Goal: Find specific page/section: Find specific page/section

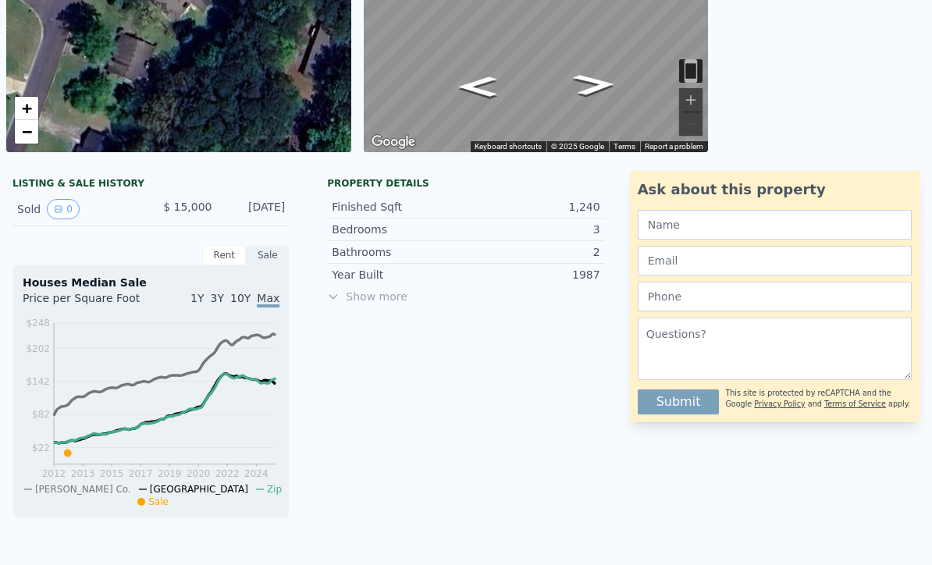
scroll to position [247, 0]
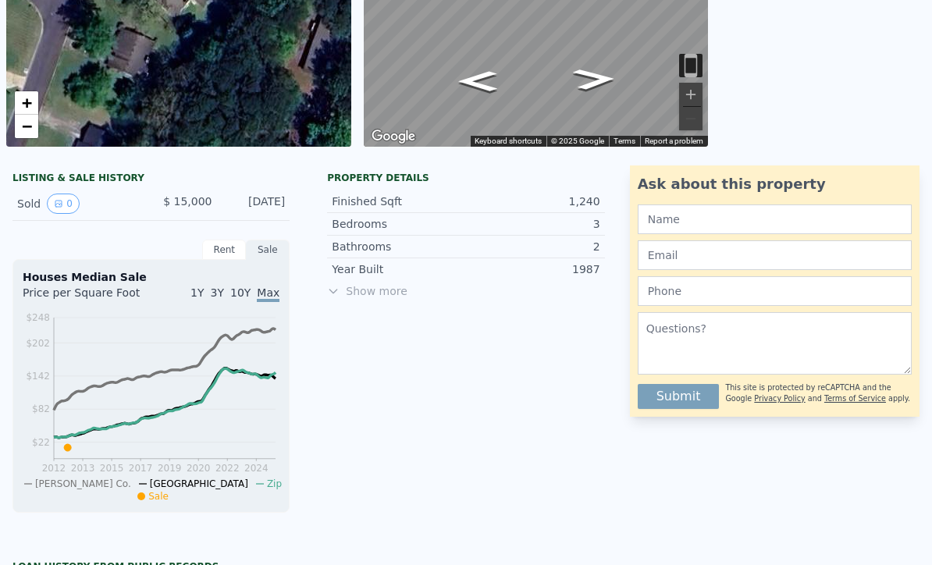
click at [378, 297] on span "Show more" at bounding box center [465, 291] width 277 height 16
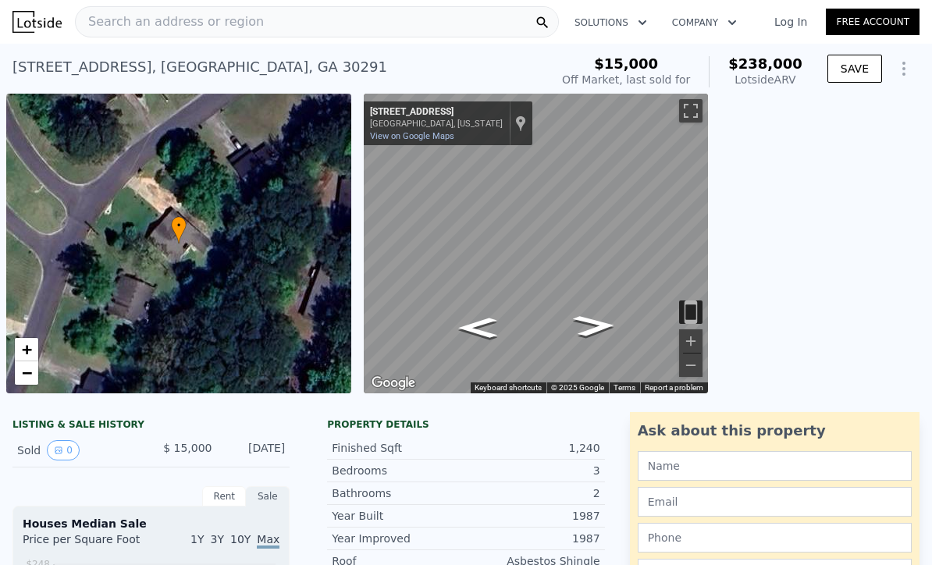
scroll to position [0, 0]
click at [414, 12] on div "Search an address or region" at bounding box center [317, 21] width 484 height 31
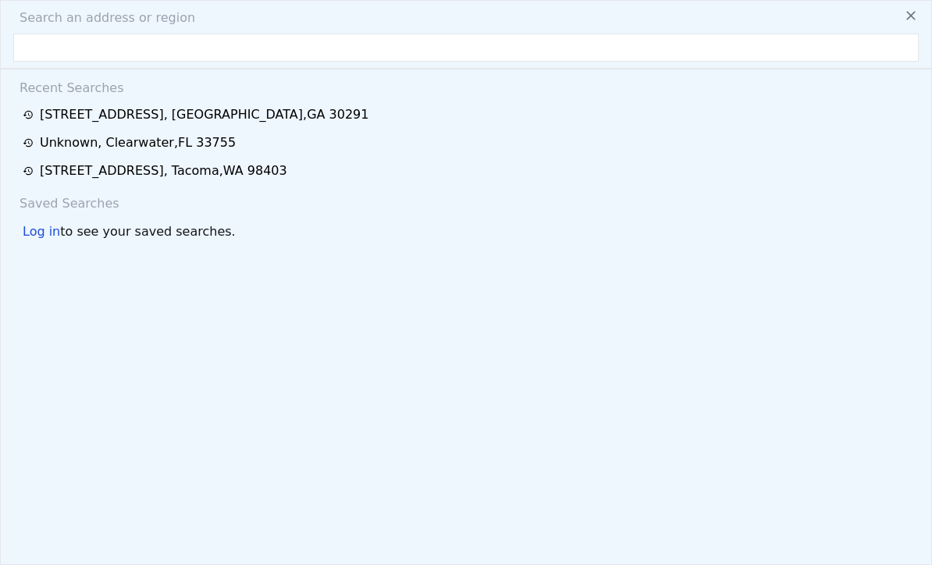
click at [42, 46] on input "text" at bounding box center [466, 48] width 906 height 28
type input "[STREET_ADDRESS]"
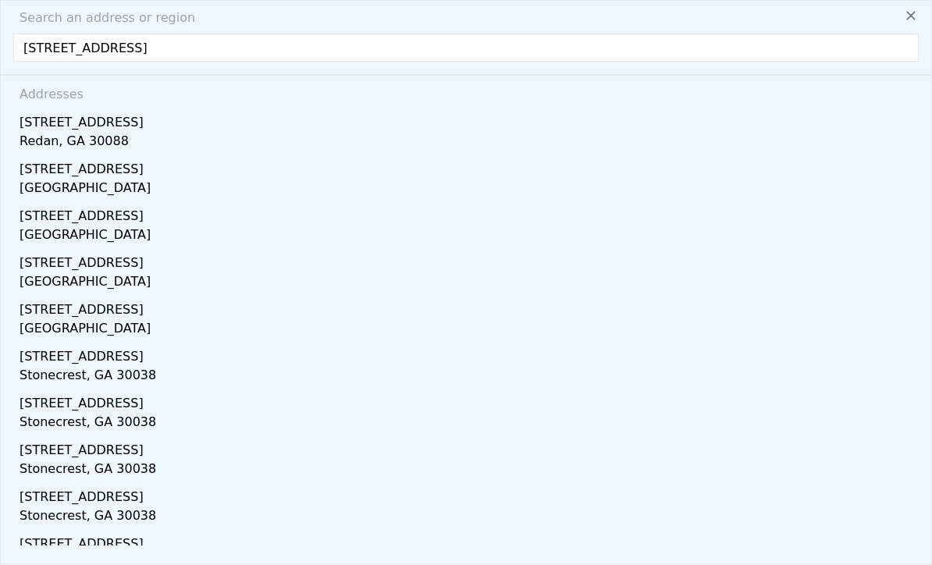
click at [55, 129] on div "[STREET_ADDRESS]" at bounding box center [469, 119] width 899 height 25
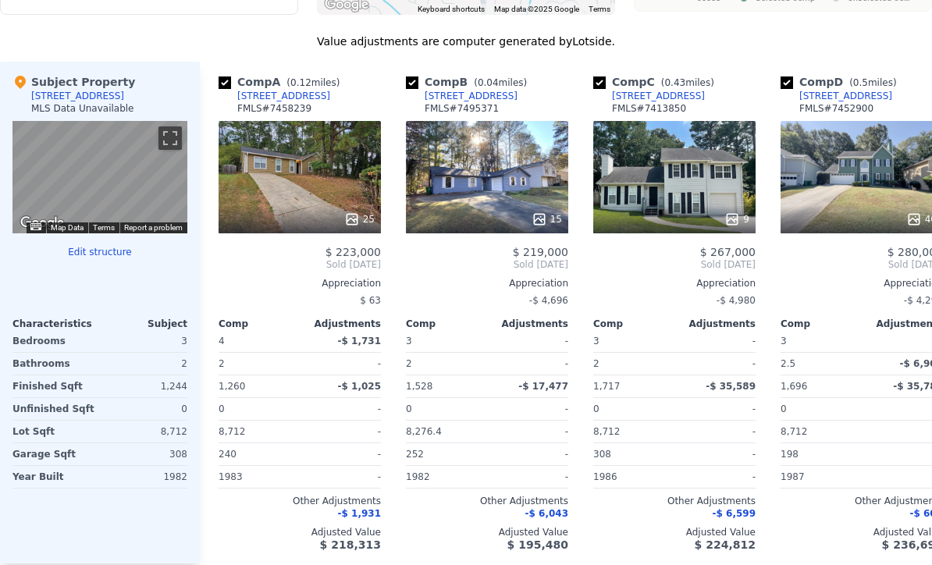
scroll to position [1505, 0]
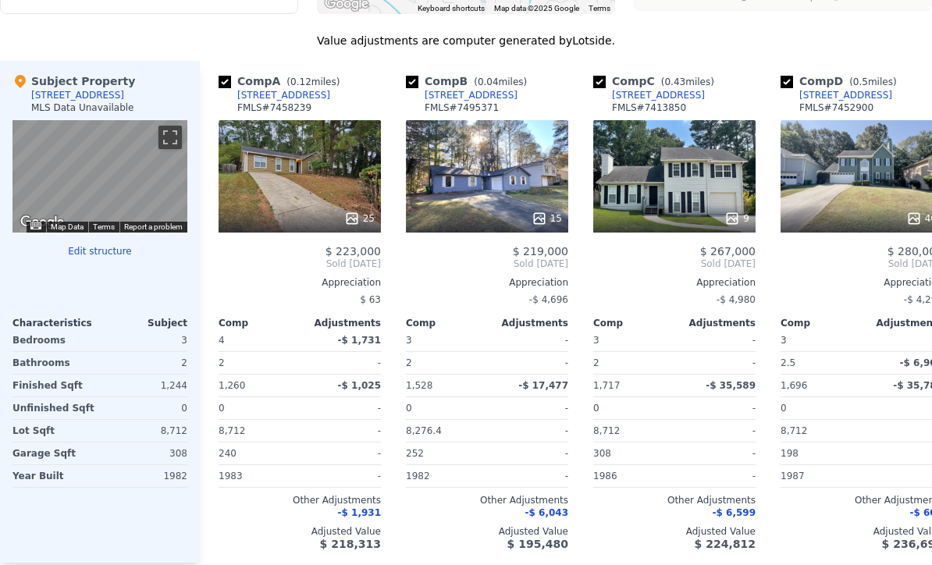
click at [255, 200] on div "25" at bounding box center [300, 176] width 162 height 112
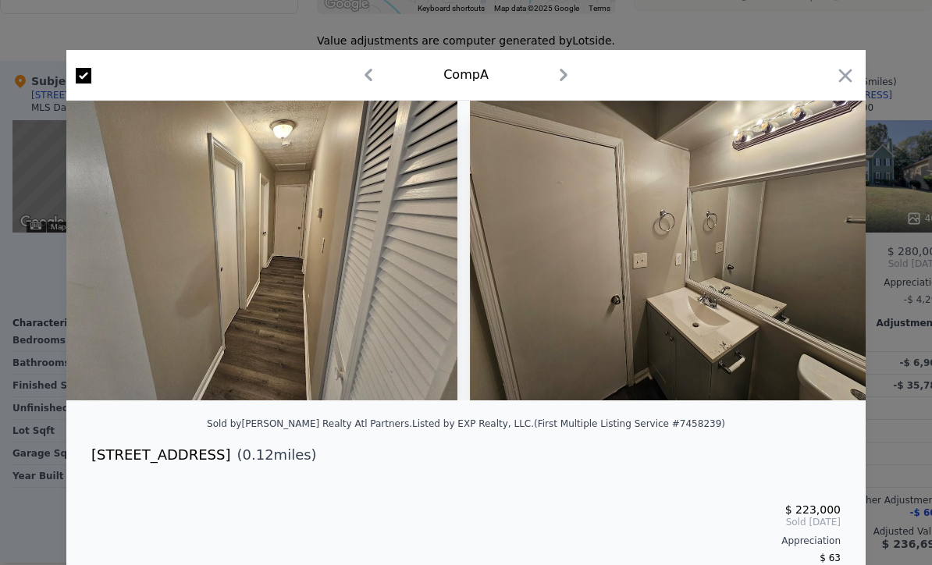
scroll to position [0, 5051]
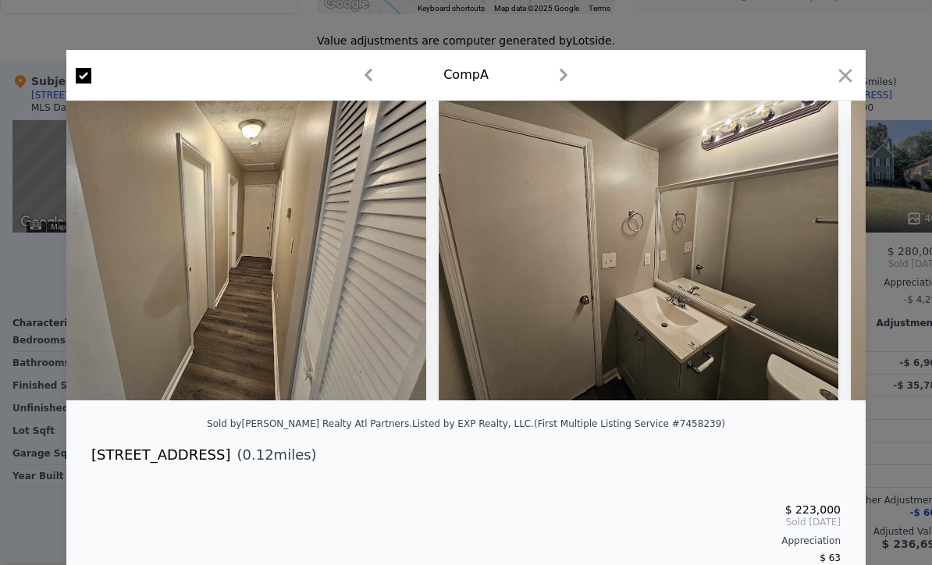
click at [897, 83] on div at bounding box center [466, 282] width 932 height 565
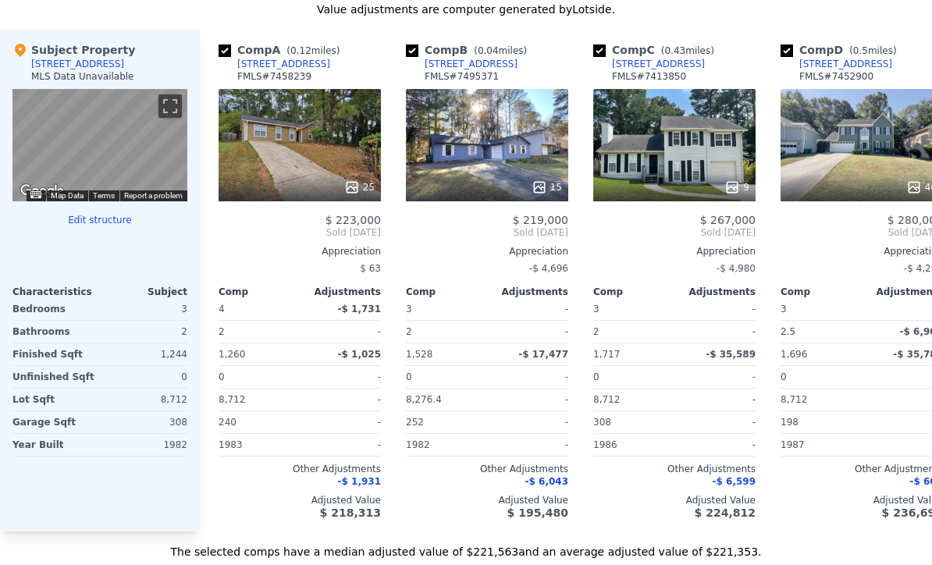
scroll to position [1545, 0]
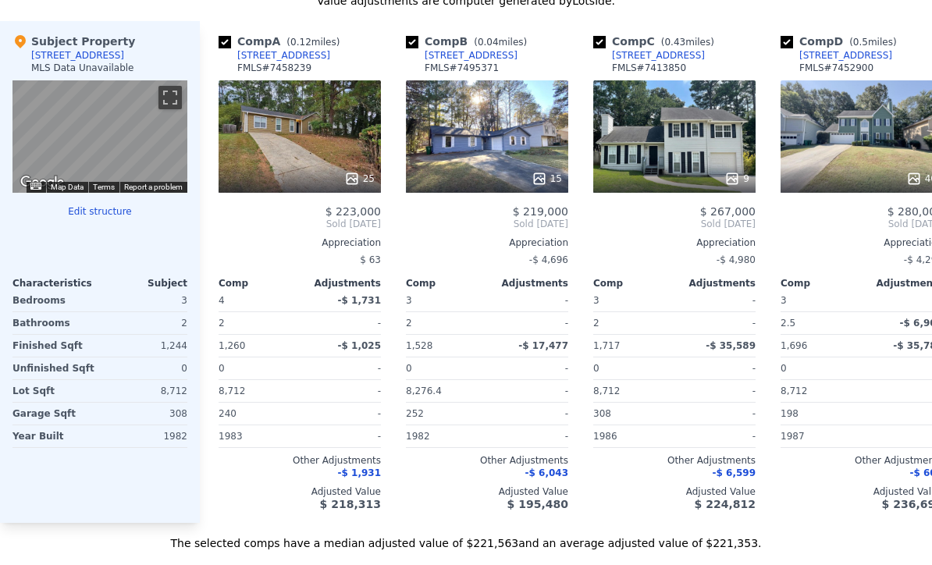
click at [526, 133] on div "15" at bounding box center [487, 136] width 162 height 112
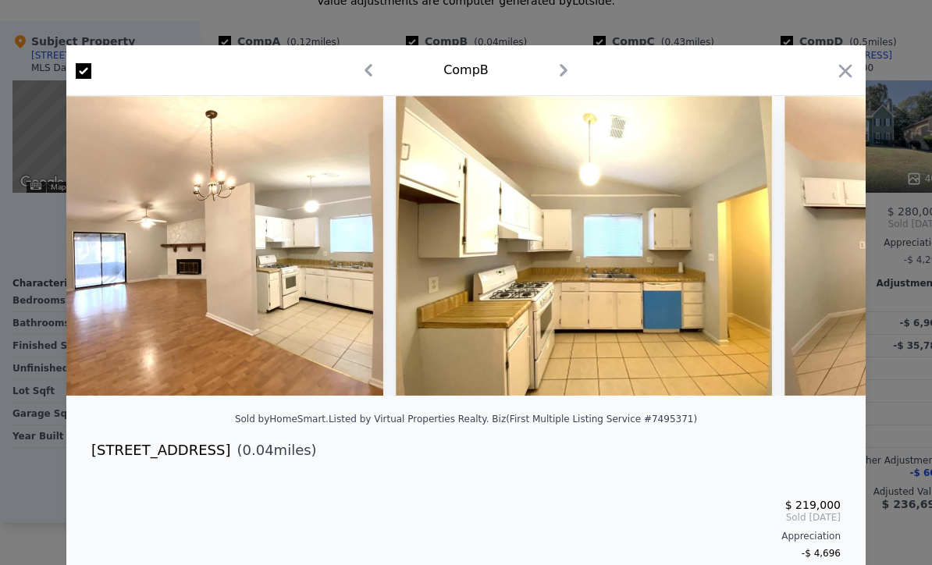
scroll to position [0, 1736]
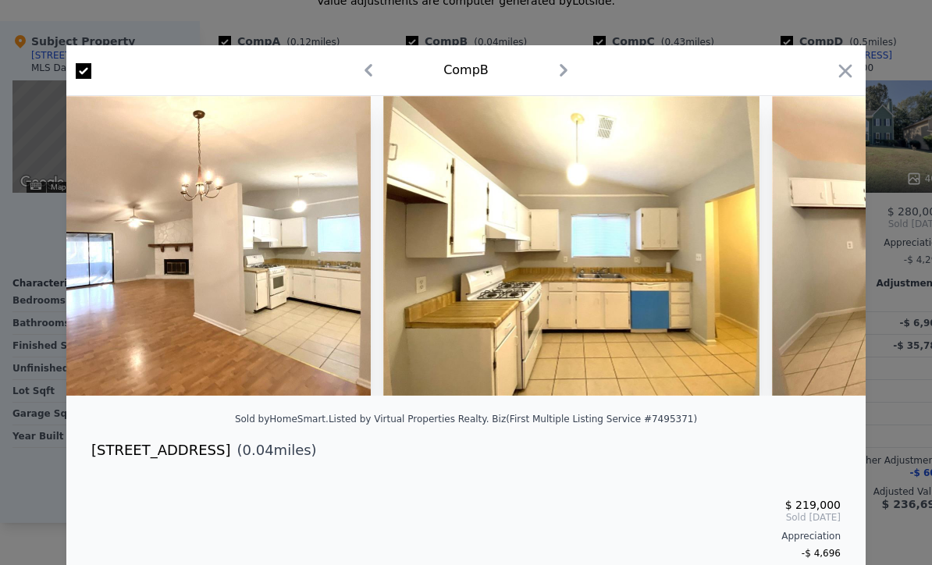
click at [901, 96] on div at bounding box center [466, 282] width 932 height 565
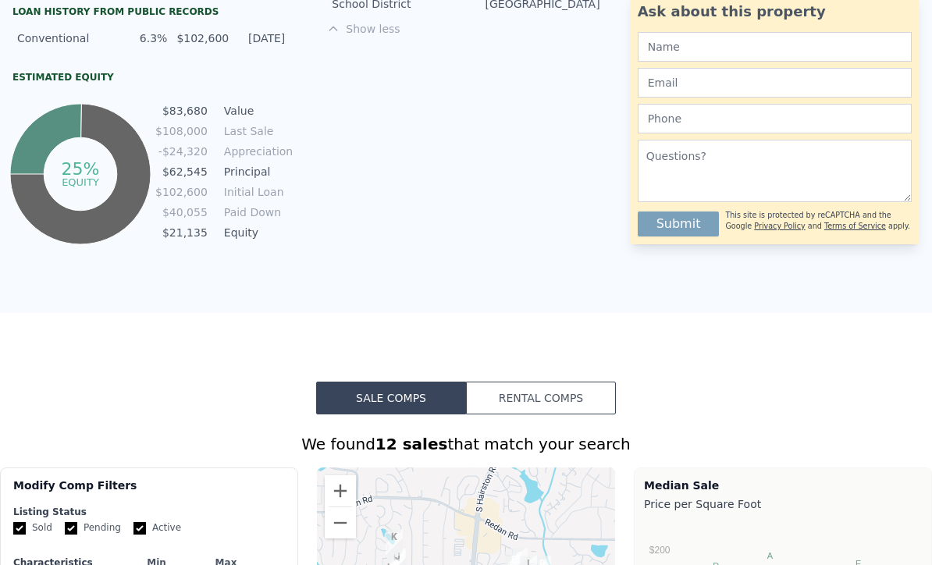
scroll to position [794, 0]
